Goal: Information Seeking & Learning: Learn about a topic

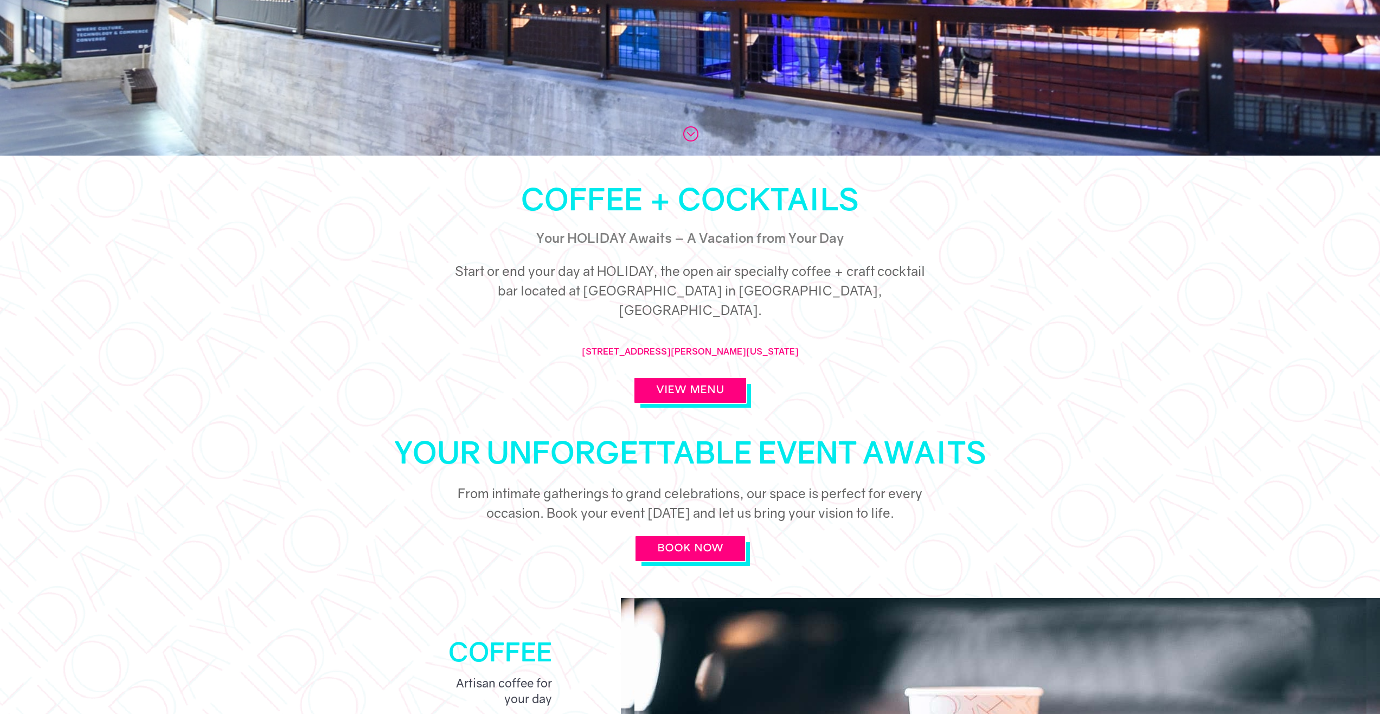
scroll to position [434, 0]
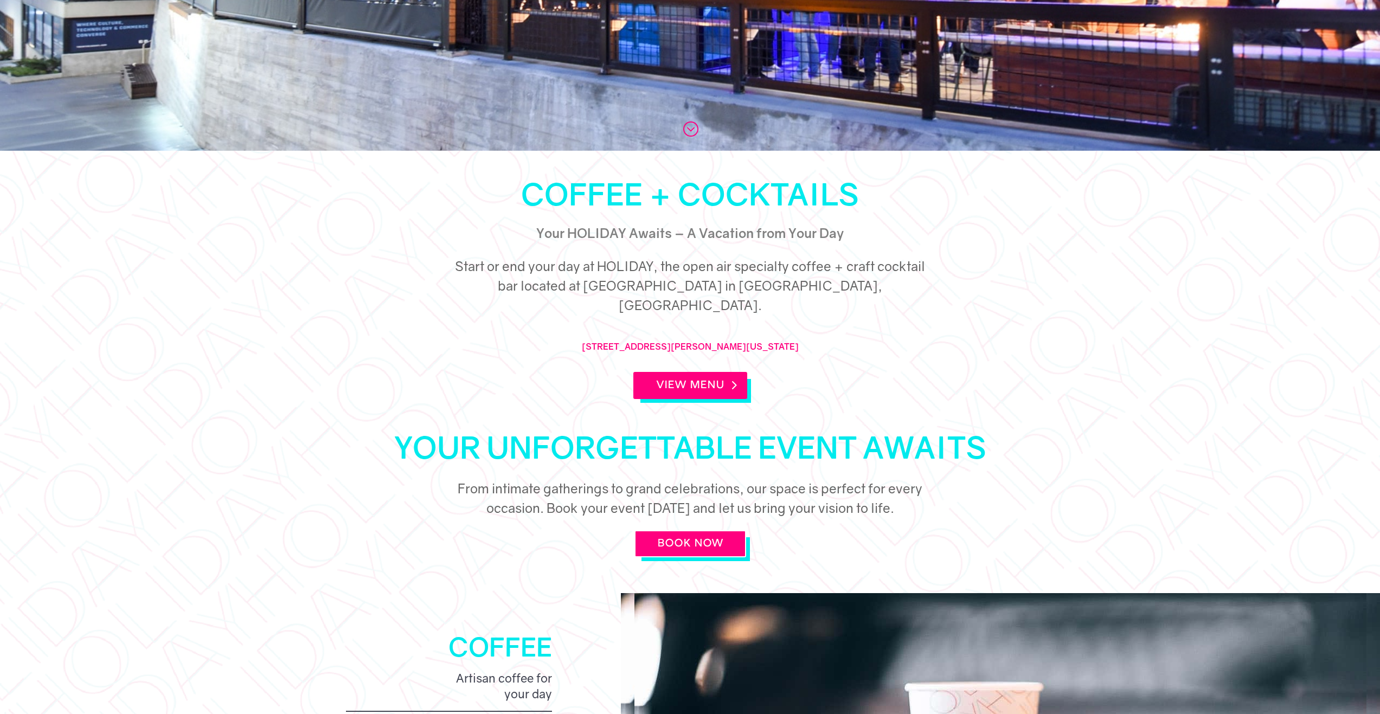
click at [681, 372] on link "View Menu" at bounding box center [690, 385] width 114 height 27
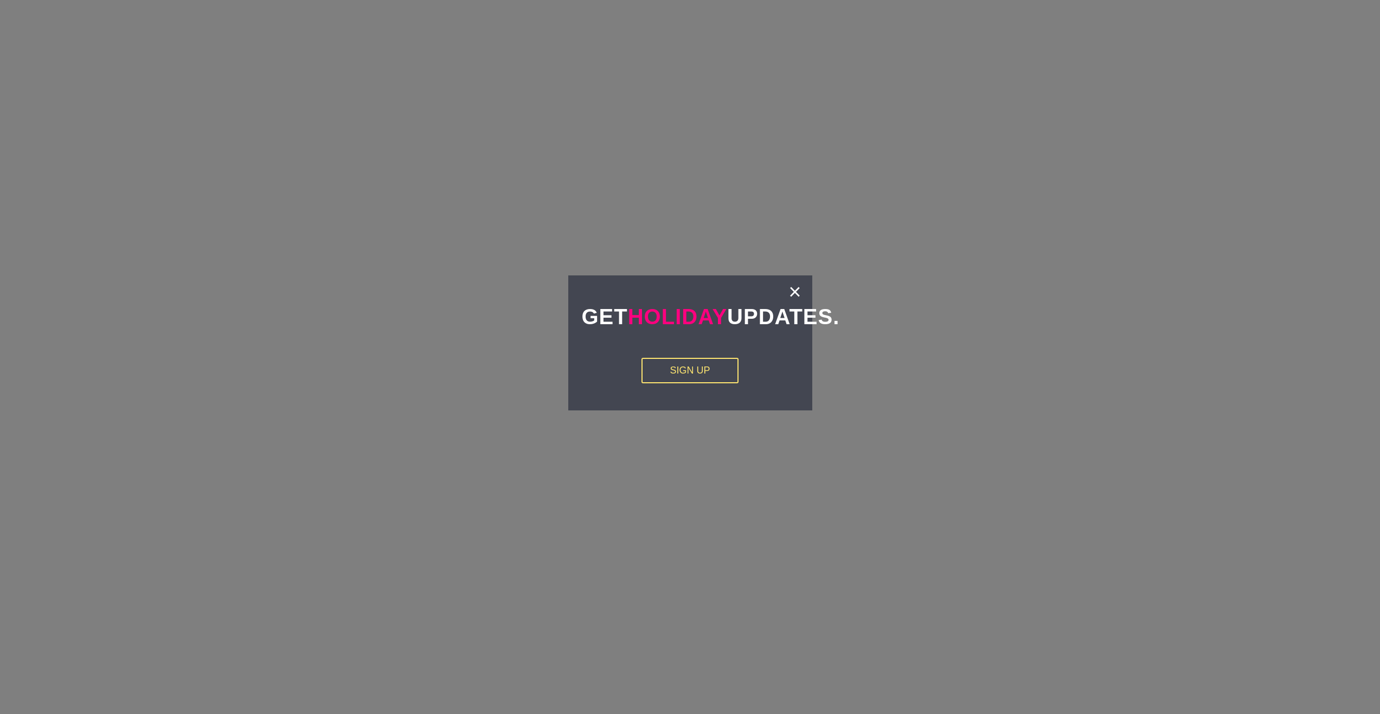
scroll to position [1952, 0]
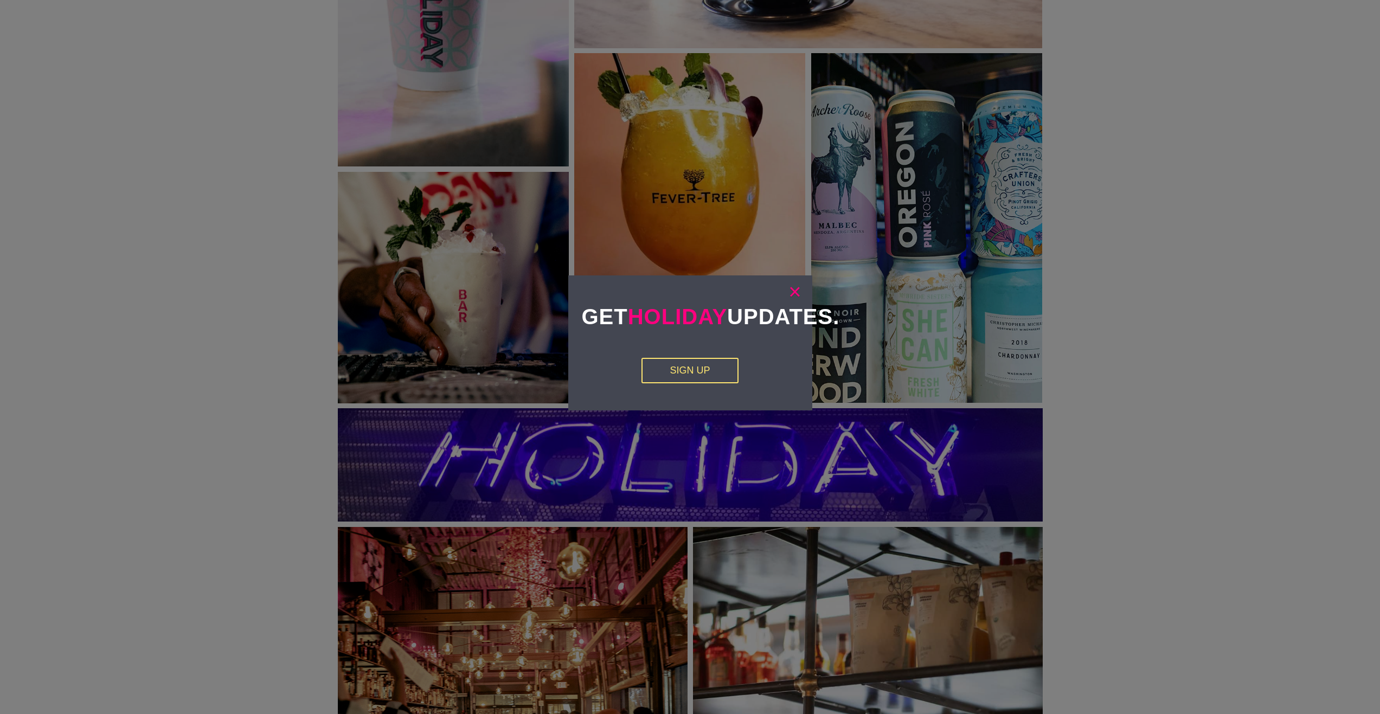
click at [796, 289] on link "×" at bounding box center [794, 291] width 12 height 11
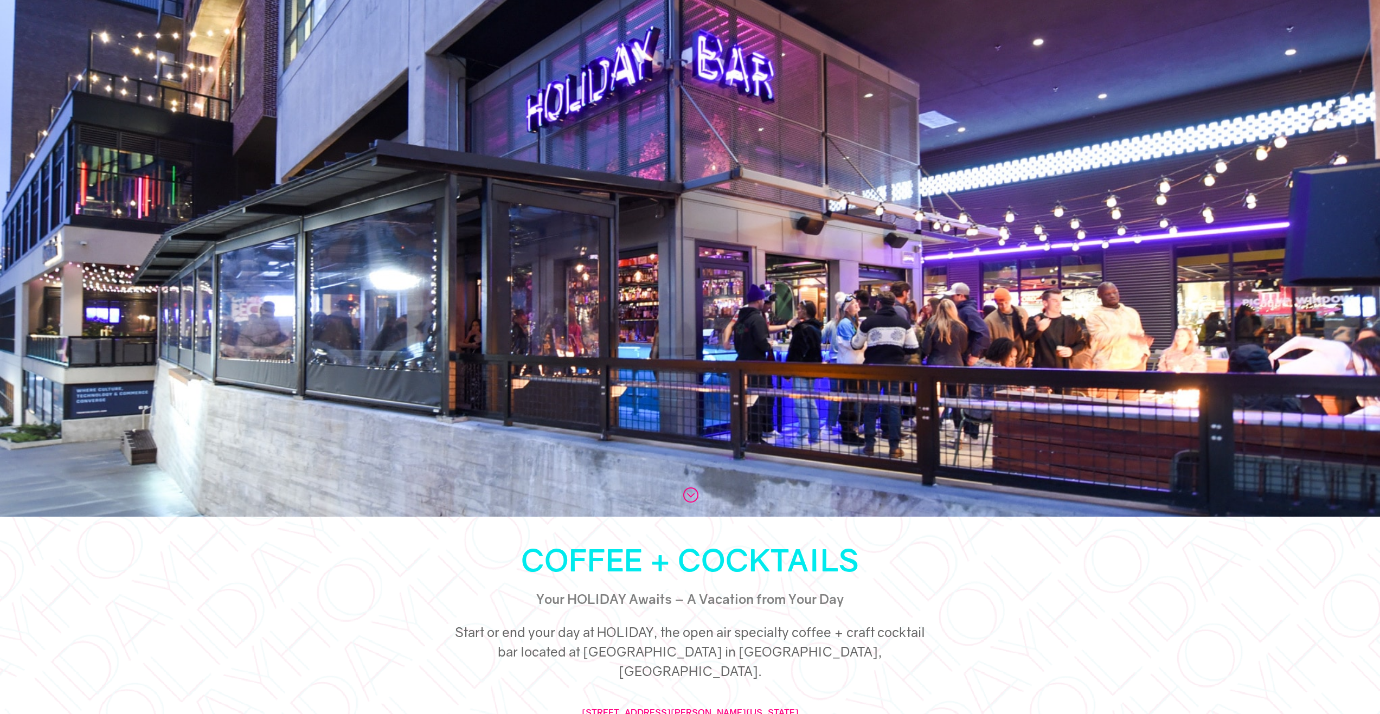
scroll to position [0, 0]
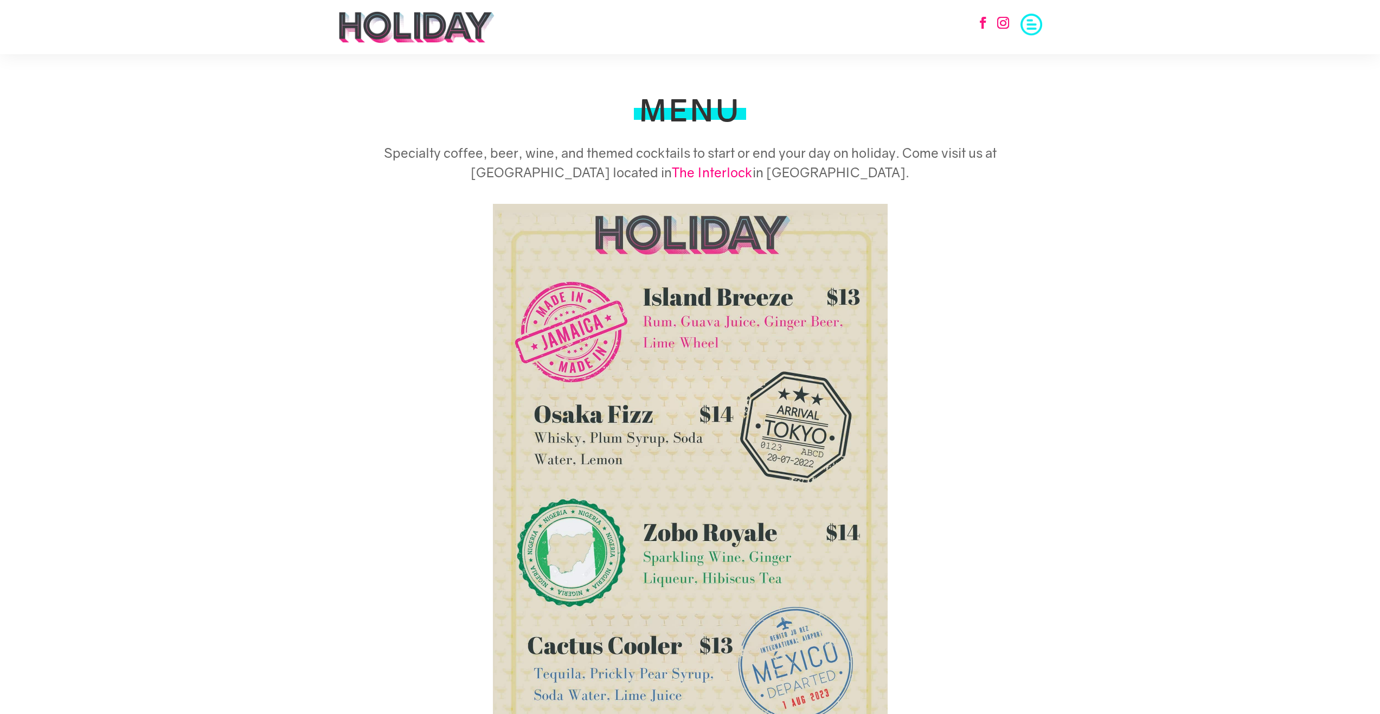
drag, startPoint x: 279, startPoint y: 381, endPoint x: 395, endPoint y: 29, distance: 370.5
click at [395, 29] on img at bounding box center [417, 27] width 158 height 33
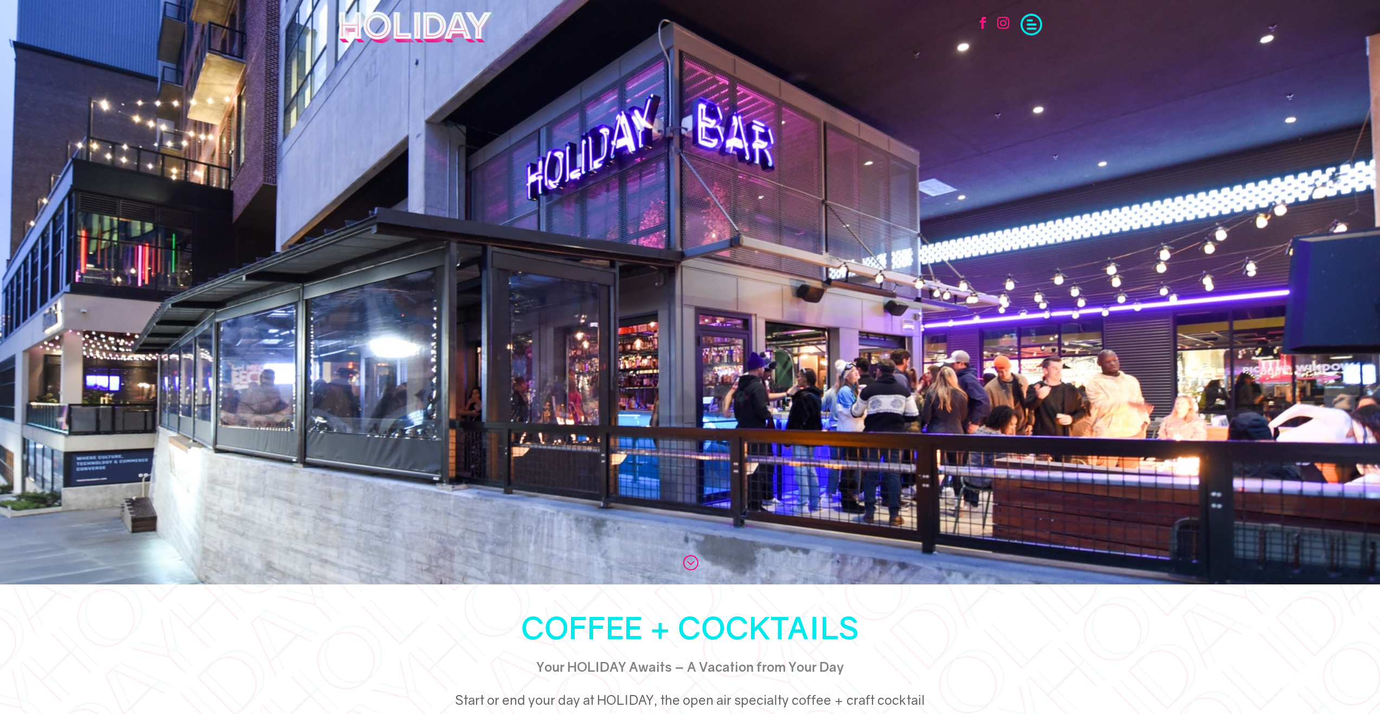
click at [369, 33] on img at bounding box center [417, 27] width 158 height 33
